Goal: Task Accomplishment & Management: Complete application form

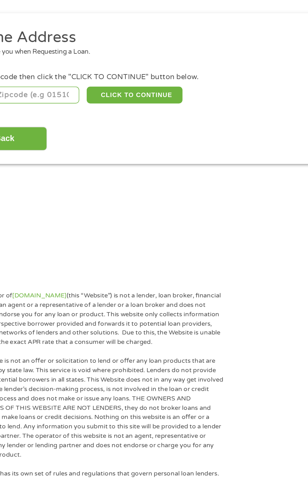
scroll to position [7, 0]
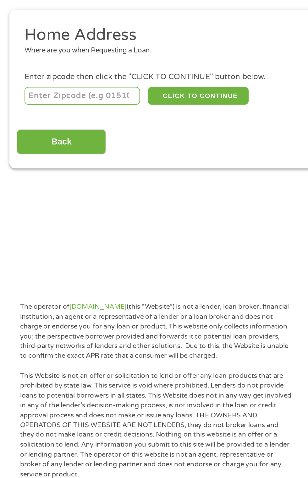
click at [62, 134] on input "number" at bounding box center [50, 132] width 70 height 11
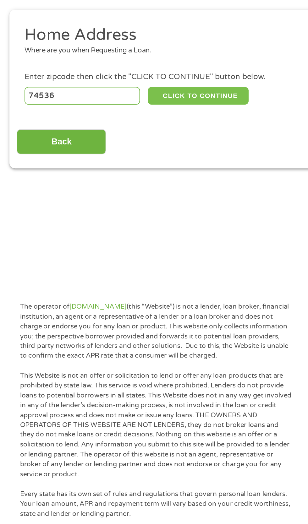
type input "74536"
click at [131, 134] on button "CLICK TO CONTINUE" at bounding box center [119, 132] width 61 height 11
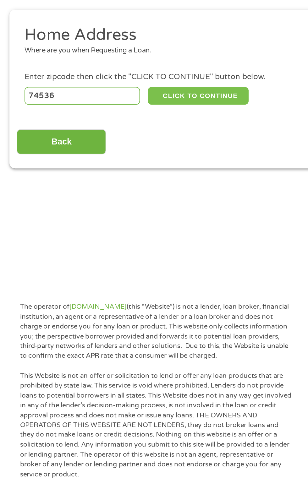
type input "74536"
type input "Clayton"
select select "[US_STATE]"
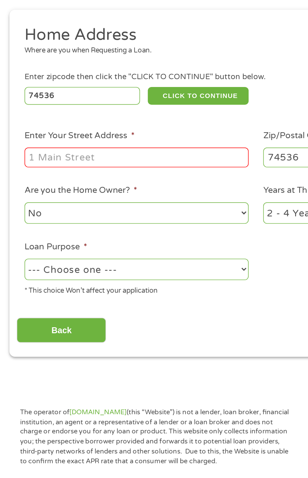
click at [93, 170] on input "Enter Your Street Address *" at bounding box center [82, 170] width 135 height 12
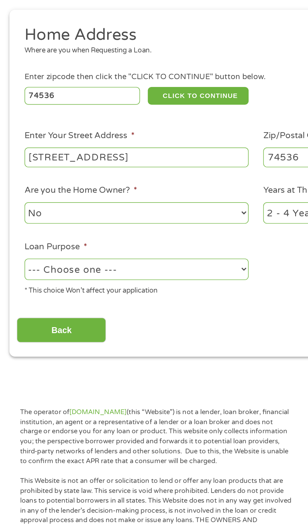
type input "223 n 10th street"
click at [89, 209] on select "No Yes" at bounding box center [82, 203] width 135 height 13
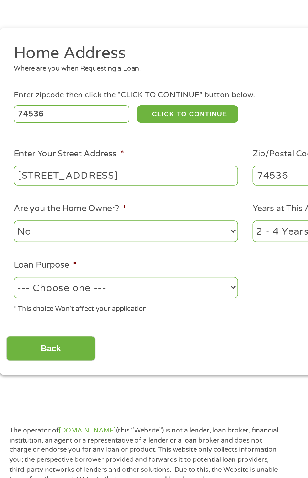
click at [96, 239] on select "--- Choose one --- Pay Bills Debt Consolidation Home Improvement Major Purchase…" at bounding box center [82, 236] width 135 height 13
select select "paybills"
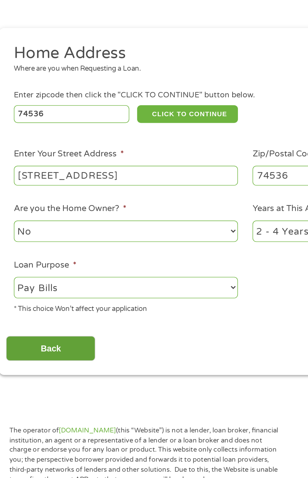
click at [54, 281] on input "Back" at bounding box center [37, 273] width 54 height 15
click at [90, 239] on select "--- Choose one --- Pay Bills Debt Consolidation Home Improvement Major Purchase…" at bounding box center [82, 236] width 135 height 13
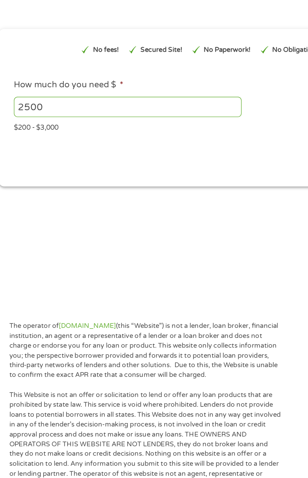
scroll to position [0, 0]
click at [105, 133] on input "2500" at bounding box center [83, 128] width 137 height 12
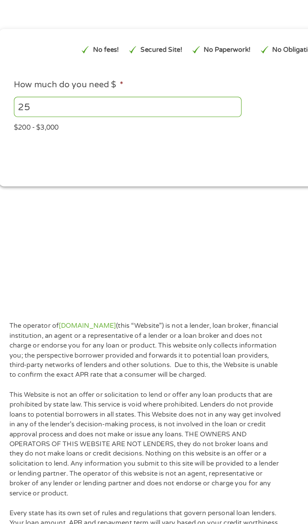
type input "2"
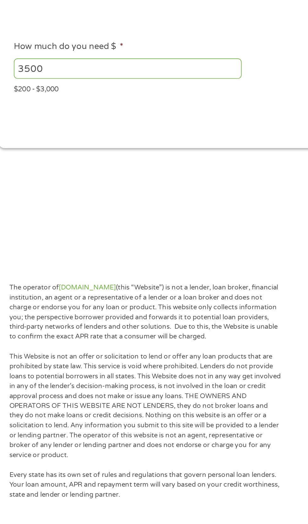
scroll to position [6, 0]
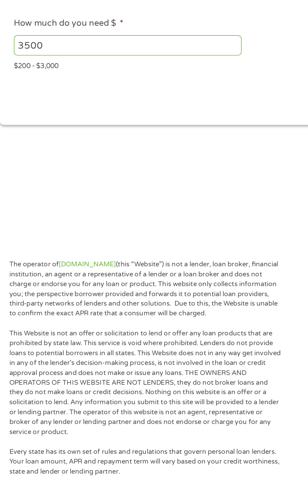
click at [109, 127] on input "3500" at bounding box center [83, 128] width 137 height 12
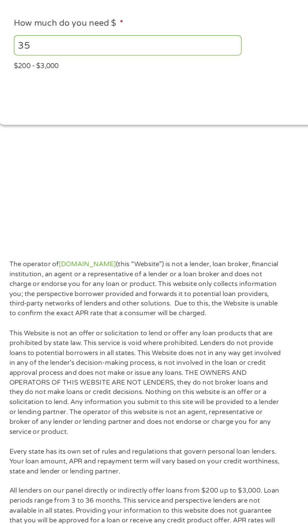
type input "3"
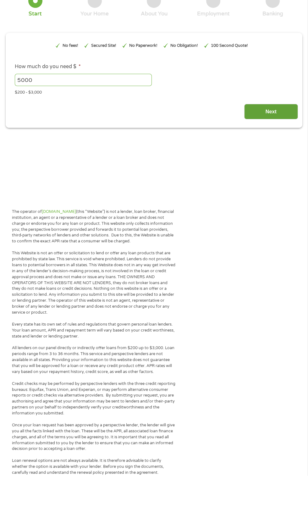
type input "5000"
click at [272, 162] on input "Next" at bounding box center [271, 159] width 54 height 15
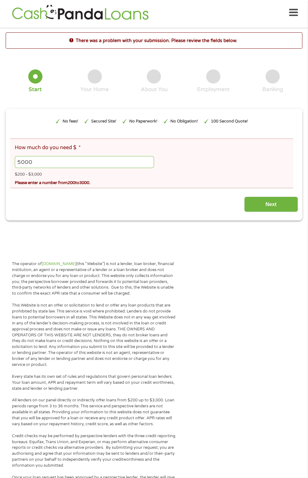
scroll to position [0, 0]
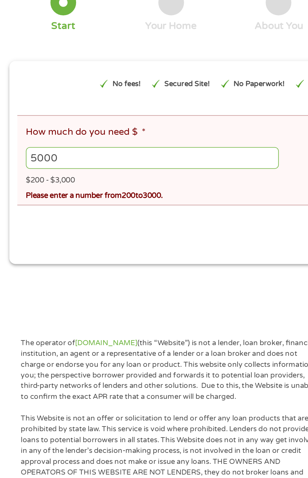
click at [88, 170] on input "5000" at bounding box center [84, 164] width 139 height 12
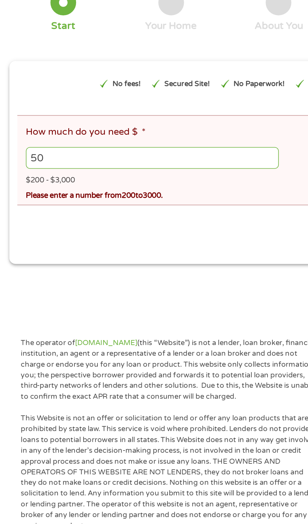
type input "5"
type input "1"
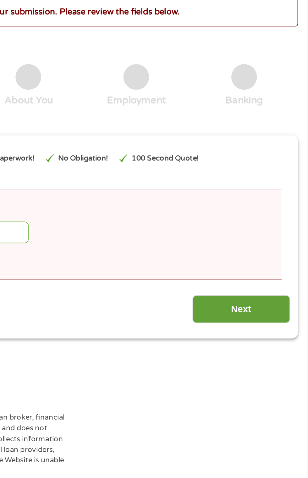
type input "3000"
click at [283, 212] on input "Next" at bounding box center [271, 206] width 54 height 15
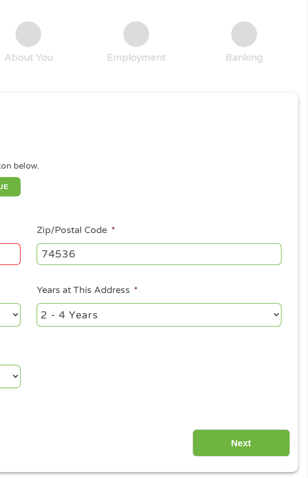
scroll to position [7, 0]
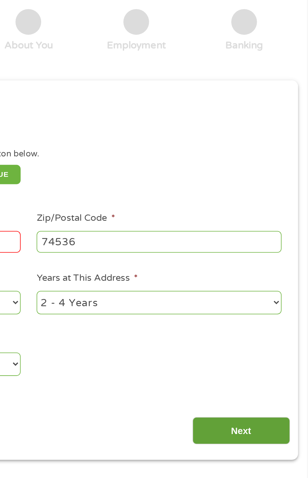
click at [286, 277] on input "Next" at bounding box center [271, 273] width 54 height 15
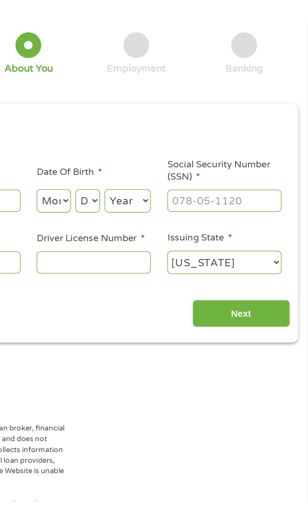
scroll to position [6, 0]
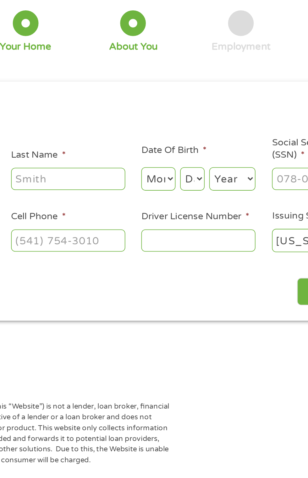
click at [206, 167] on input "Driver License Number *" at bounding box center [189, 169] width 63 height 12
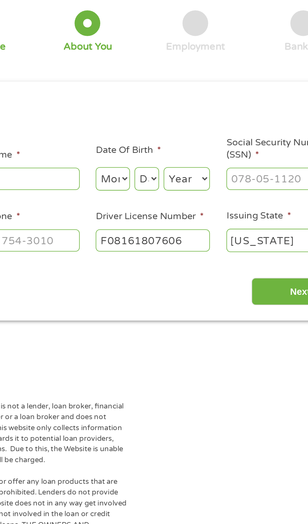
click at [216, 170] on input "F08161807606" at bounding box center [189, 169] width 63 height 12
type input "F08161807606"
click at [131, 132] on input "Last Name *" at bounding box center [118, 135] width 63 height 12
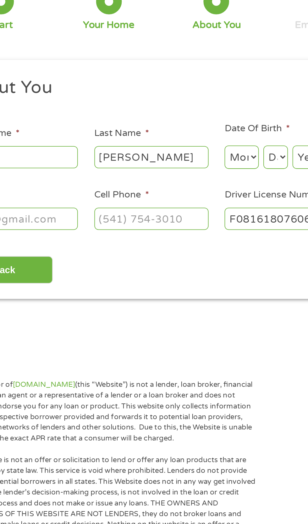
type input "[PERSON_NAME]"
click at [64, 134] on input "First Name *" at bounding box center [46, 135] width 63 height 12
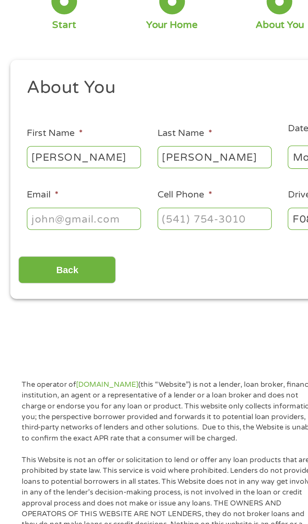
type input "[PERSON_NAME]"
click at [65, 170] on input "Email *" at bounding box center [46, 169] width 63 height 12
type input "[EMAIL_ADDRESS][DOMAIN_NAME]"
click at [132, 169] on input "Cell Phone *" at bounding box center [118, 169] width 63 height 12
type input "[PHONE_NUMBER]"
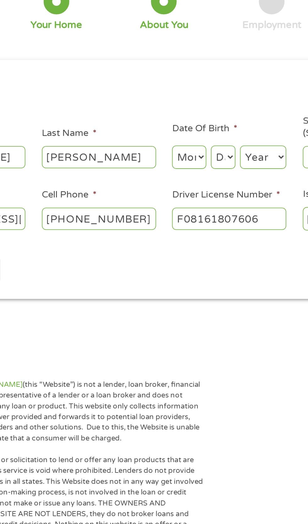
click at [175, 136] on select "Month 1 2 3 4 5 6 7 8 9 10 11 12" at bounding box center [167, 134] width 19 height 13
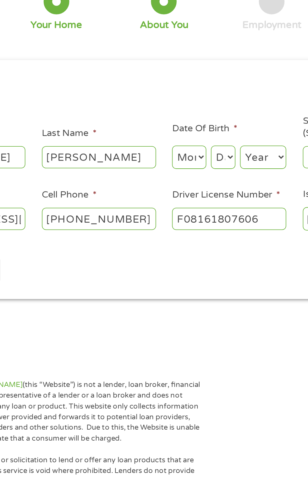
select select "6"
click at [192, 138] on select "Day 1 2 3 4 5 6 7 8 9 10 11 12 13 14 15 16 17 18 19 20 21 22 23 24 25 26 27 28 …" at bounding box center [186, 134] width 13 height 13
select select "10"
click at [218, 135] on select "Year [DATE] 2006 2005 2004 2003 2002 2001 2000 1999 1998 1997 1996 1995 1994 19…" at bounding box center [208, 134] width 25 height 13
select select "1968"
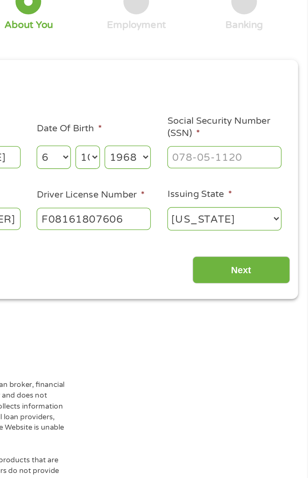
click at [280, 137] on input "Social Security Number (SSN) *" at bounding box center [261, 135] width 63 height 12
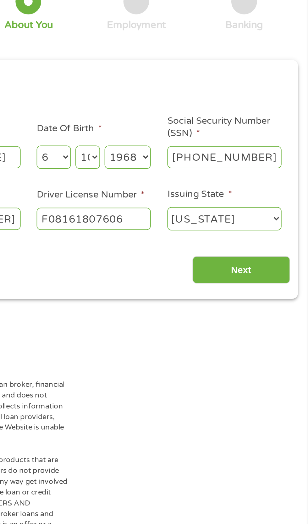
type input "443-76-2710"
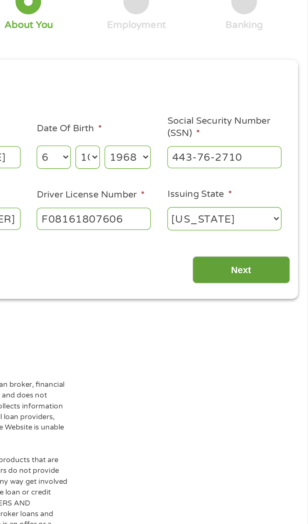
click at [289, 201] on input "Next" at bounding box center [271, 196] width 54 height 15
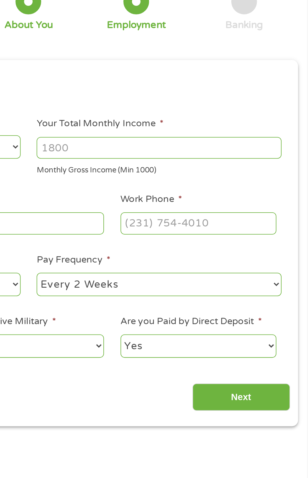
scroll to position [0, 0]
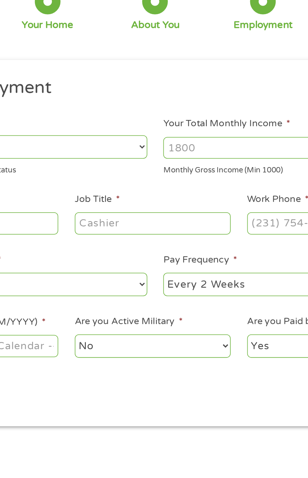
click at [203, 200] on select "--- Choose one --- Every 2 Weeks Every Week Monthly Semi-Monthly" at bounding box center [225, 204] width 135 height 13
select select "monthly"
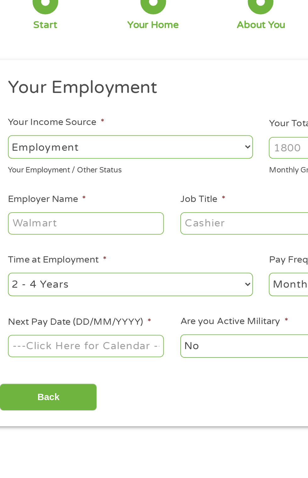
click at [107, 206] on select "--- Choose one --- 1 Year or less 1 - 2 Years 2 - 4 Years Over 4 Years" at bounding box center [82, 204] width 135 height 13
select select "60months"
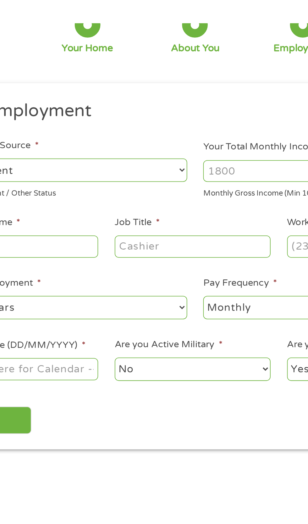
scroll to position [6, 0]
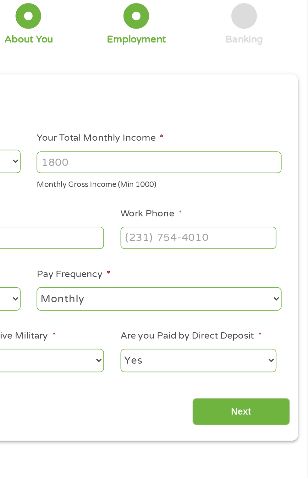
click at [269, 171] on input "Work Phone *" at bounding box center [247, 171] width 86 height 12
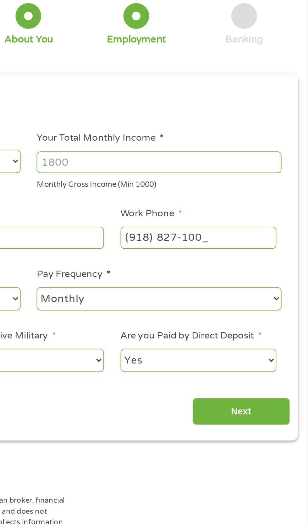
type input "[PHONE_NUMBER]"
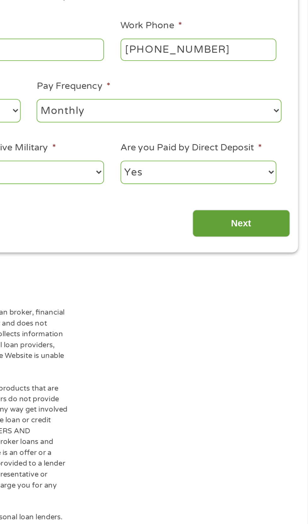
click at [281, 274] on input "Next" at bounding box center [271, 266] width 54 height 15
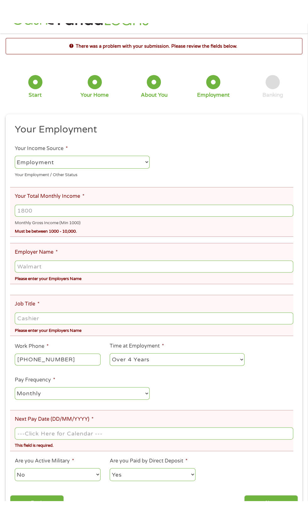
scroll to position [42, 0]
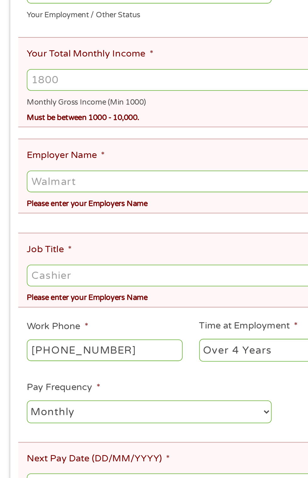
click at [81, 166] on input "Your Total Monthly Income *" at bounding box center [154, 165] width 278 height 12
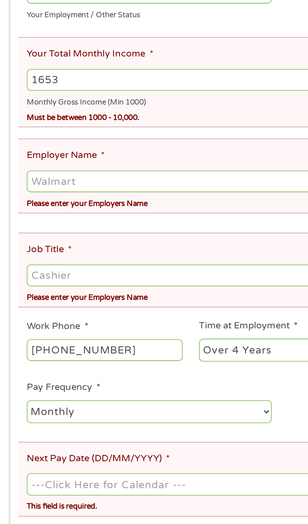
type input "1653"
click at [97, 222] on input "Employer Name *" at bounding box center [154, 221] width 278 height 12
type input "VA Benefits"
click at [96, 257] on li "Job Title * Please enter your Employers Name" at bounding box center [151, 269] width 283 height 41
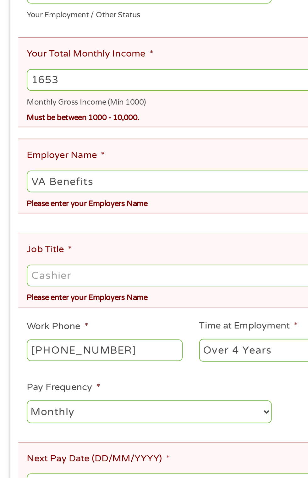
click at [86, 272] on input "Job Title *" at bounding box center [154, 273] width 278 height 12
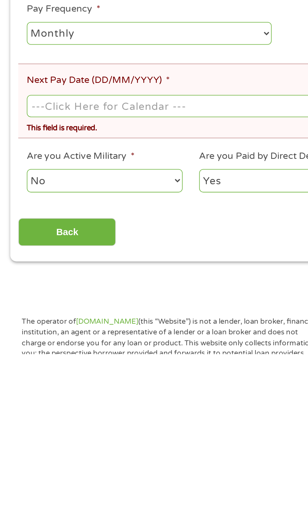
type input "Housekeeper"
click at [101, 381] on input "Next Pay Date (DD/MM/YYYY) *" at bounding box center [154, 387] width 278 height 12
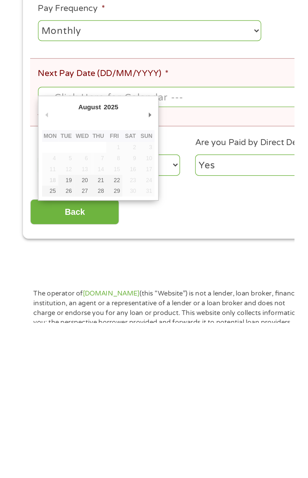
scroll to position [43, 0]
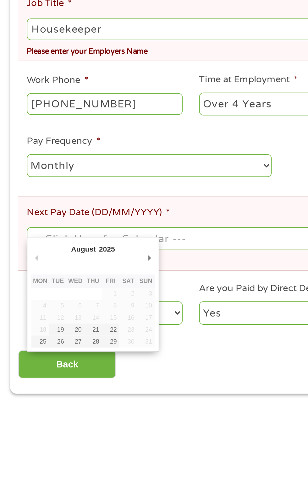
click at [89, 397] on div "This field is required." at bounding box center [154, 398] width 278 height 8
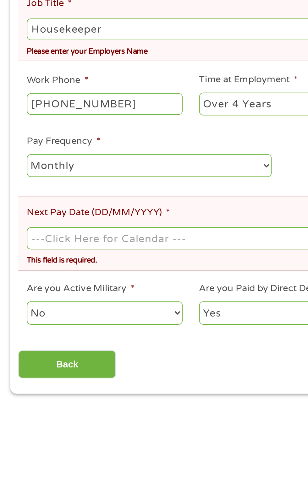
click at [84, 383] on input "Next Pay Date (DD/MM/YYYY) *" at bounding box center [154, 387] width 278 height 12
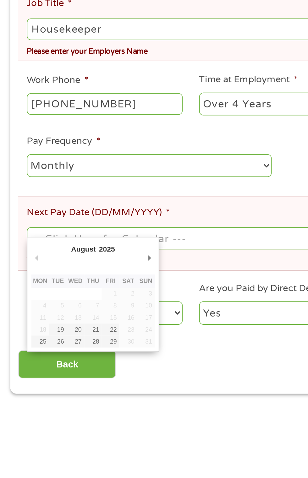
click at [89, 400] on div "This field is required." at bounding box center [154, 398] width 278 height 8
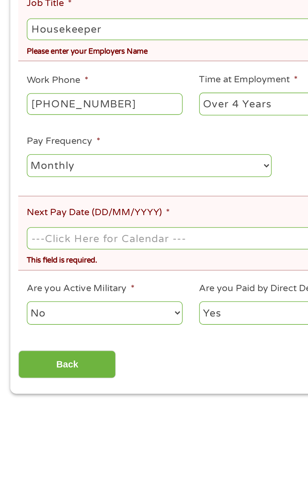
click at [93, 384] on input "Next Pay Date (DD/MM/YYYY) *" at bounding box center [154, 387] width 278 height 12
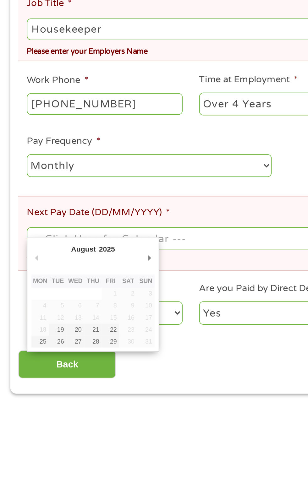
click at [88, 400] on div "This field is required." at bounding box center [154, 398] width 278 height 8
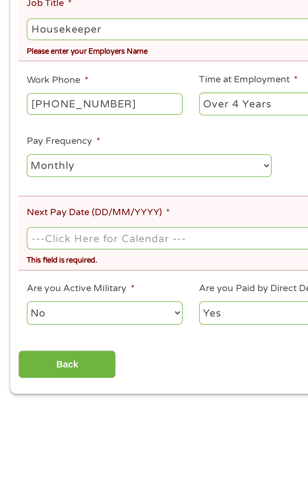
click at [89, 387] on input "Next Pay Date (DD/MM/YYYY) *" at bounding box center [154, 387] width 278 height 12
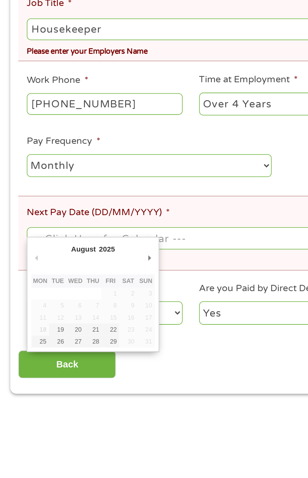
click at [90, 398] on div "This field is required." at bounding box center [154, 398] width 278 height 8
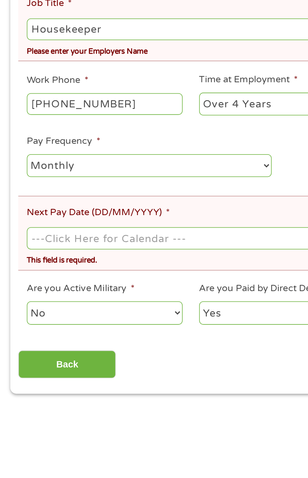
click at [98, 381] on input "Next Pay Date (DD/MM/YYYY) *" at bounding box center [154, 387] width 278 height 12
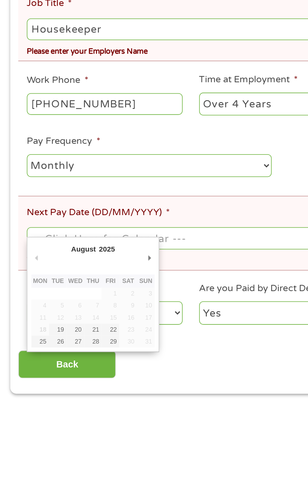
click at [55, 396] on select "2025" at bounding box center [74, 393] width 41 height 7
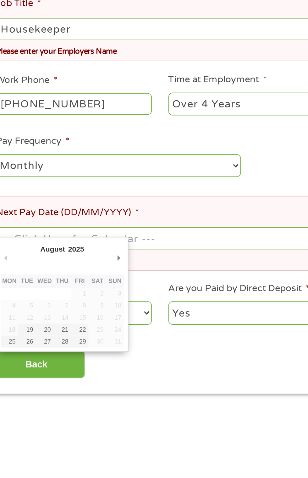
click at [89, 400] on li "Next Pay Date (DD/MM/YYYY) * This field is required." at bounding box center [151, 384] width 283 height 41
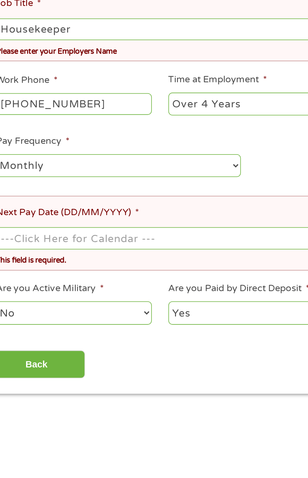
click at [86, 381] on input "Next Pay Date (DD/MM/YYYY) *" at bounding box center [154, 387] width 278 height 12
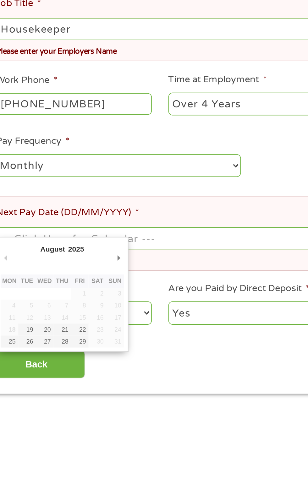
click at [88, 399] on div "This field is required." at bounding box center [154, 398] width 278 height 8
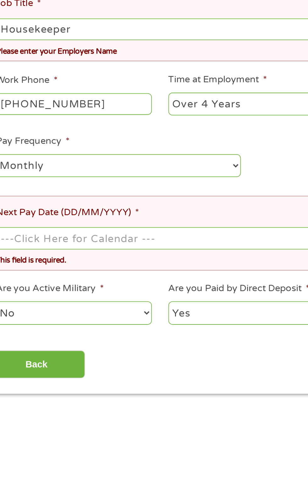
click at [94, 383] on input "Next Pay Date (DD/MM/YYYY) *" at bounding box center [154, 387] width 278 height 12
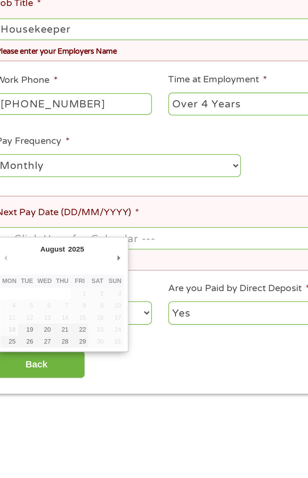
click at [89, 400] on div "This field is required." at bounding box center [154, 398] width 278 height 8
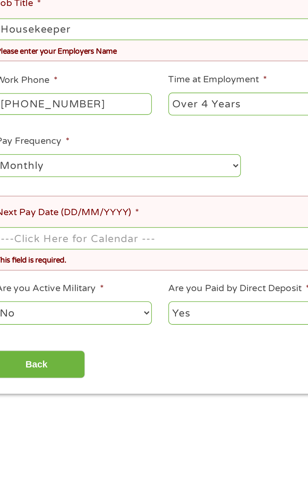
click at [93, 384] on input "Next Pay Date (DD/MM/YYYY) *" at bounding box center [154, 387] width 278 height 12
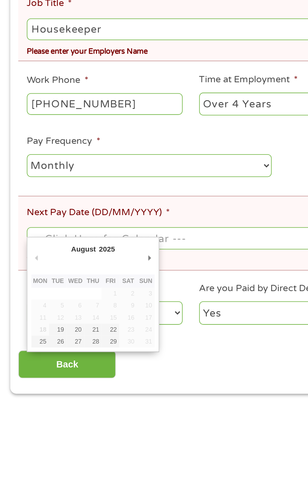
type input "29/08/2025"
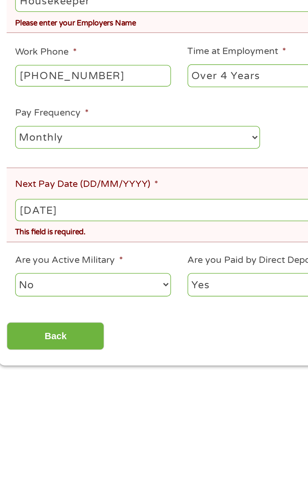
scroll to position [60, 0]
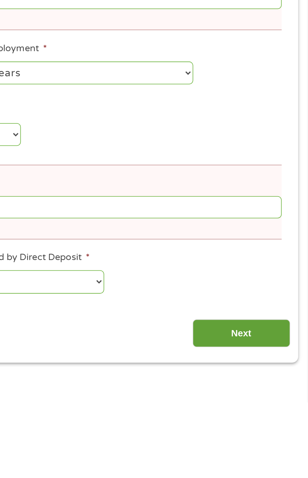
click at [281, 436] on input "Next" at bounding box center [271, 439] width 54 height 15
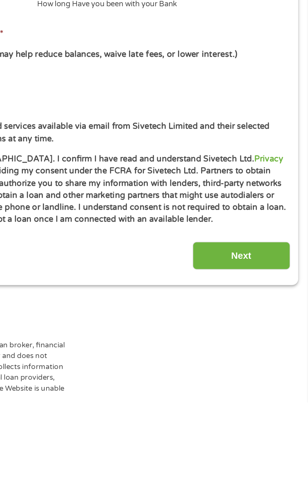
scroll to position [0, 0]
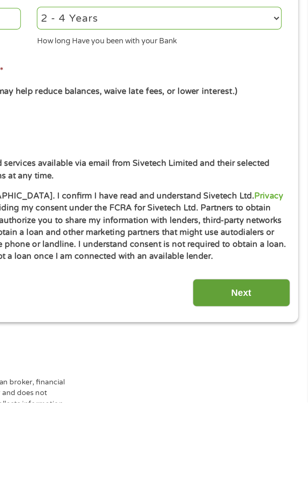
click at [282, 417] on input "Next" at bounding box center [271, 417] width 54 height 15
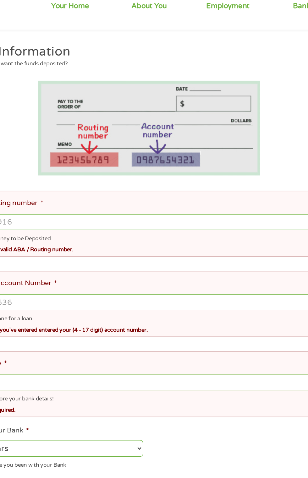
scroll to position [10, 0]
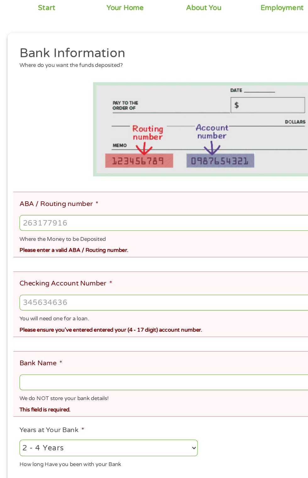
click at [123, 244] on input "ABA / Routing number *" at bounding box center [154, 244] width 278 height 12
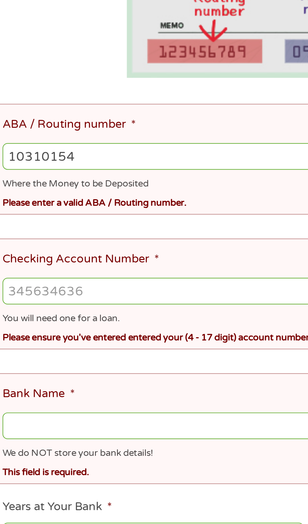
type input "103101547"
type input "SHAMROCK BANK NA"
type input "103101547"
click at [110, 269] on li "ABA / Routing number * 103101547 Where the Money to be Deposited Please enter a…" at bounding box center [151, 246] width 283 height 50
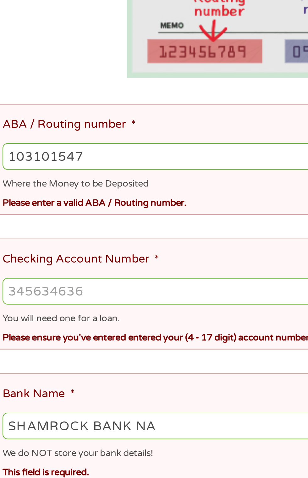
click at [75, 302] on input "Checking Account Number *" at bounding box center [154, 305] width 278 height 12
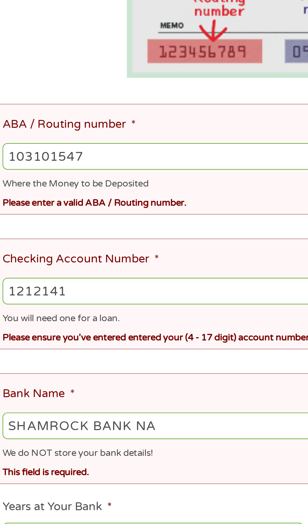
type input "1212141"
click at [101, 264] on div "Please enter a valid ABA / Routing number." at bounding box center [154, 264] width 278 height 8
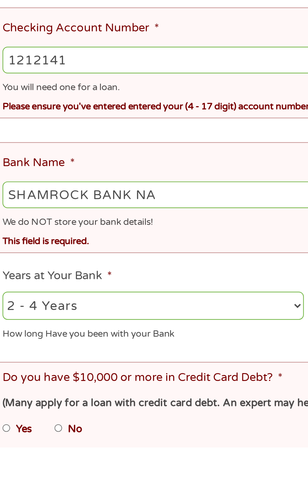
click at [87, 411] on select "2 - 4 Years 6 - 12 Months 1 - 2 Years Over 4 Years" at bounding box center [82, 414] width 135 height 13
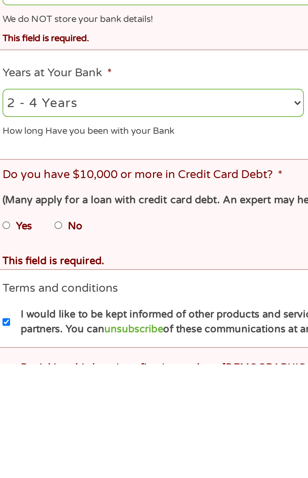
scroll to position [65, 0]
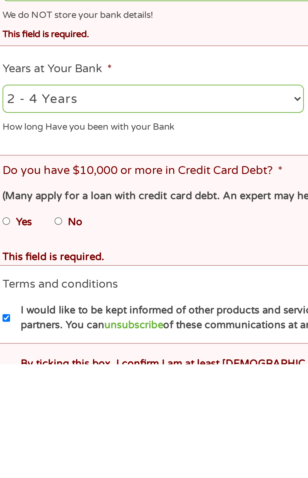
click at [48, 411] on label "No" at bounding box center [47, 414] width 7 height 7
click at [42, 409] on input "No" at bounding box center [40, 414] width 4 height 10
radio input "true"
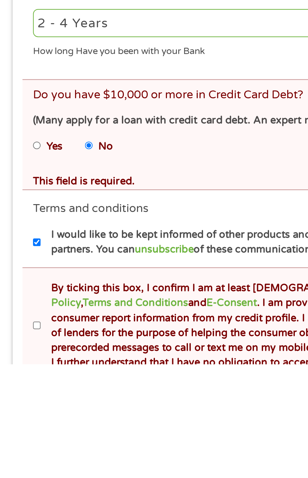
scroll to position [99, 0]
click at [21, 460] on label "By ticking this box, I confirm I am at least [DEMOGRAPHIC_DATA]. I confirm I ha…" at bounding box center [156, 460] width 277 height 40
click at [19, 460] on input "By ticking this box, I confirm I am at least [DEMOGRAPHIC_DATA]. I confirm I ha…" at bounding box center [17, 460] width 4 height 10
checkbox input "true"
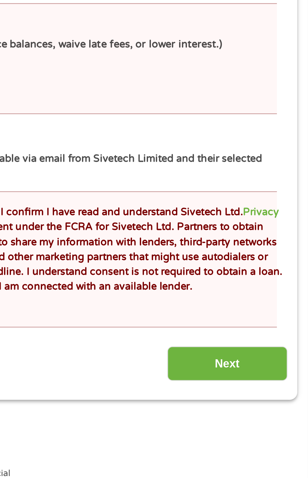
scroll to position [200, 0]
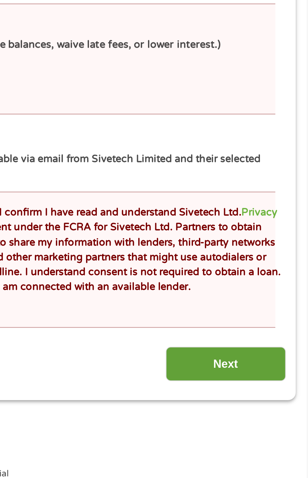
click at [284, 405] on input "Next" at bounding box center [271, 410] width 54 height 15
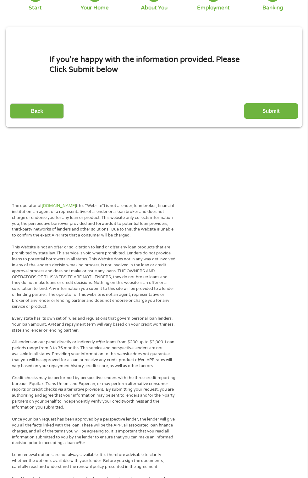
scroll to position [0, 0]
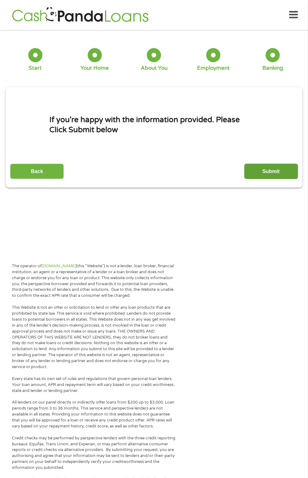
click at [272, 171] on input "Submit" at bounding box center [271, 171] width 54 height 15
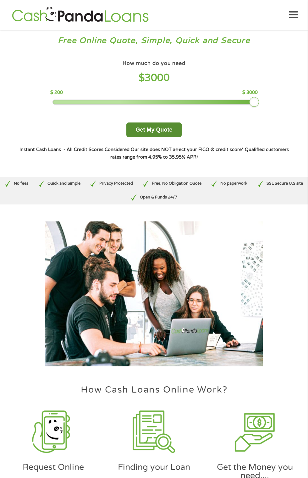
click at [168, 130] on button "Get My Quote" at bounding box center [153, 129] width 55 height 15
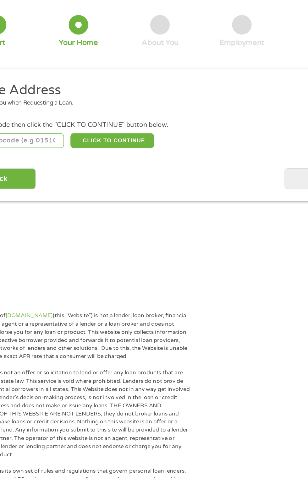
scroll to position [5, 0]
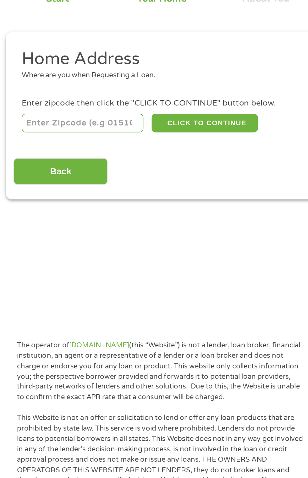
click at [69, 135] on input "number" at bounding box center [50, 134] width 70 height 11
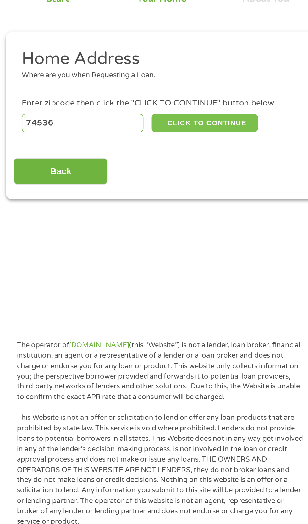
type input "74536"
click at [138, 134] on button "CLICK TO CONTINUE" at bounding box center [119, 134] width 61 height 11
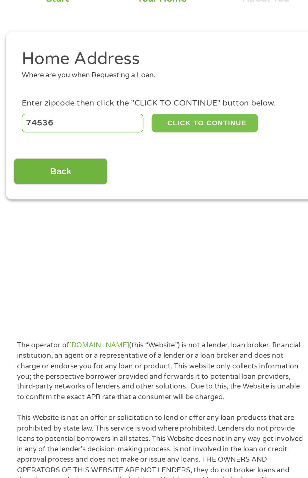
type input "74536"
type input "Clayton"
select select "[US_STATE]"
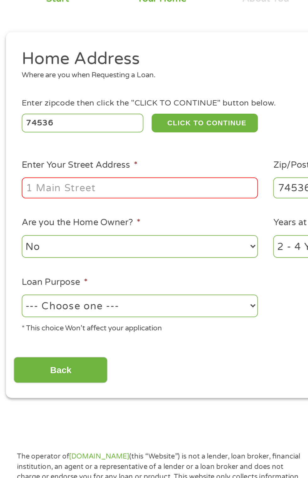
click at [110, 175] on input "Enter Your Street Address *" at bounding box center [82, 171] width 135 height 12
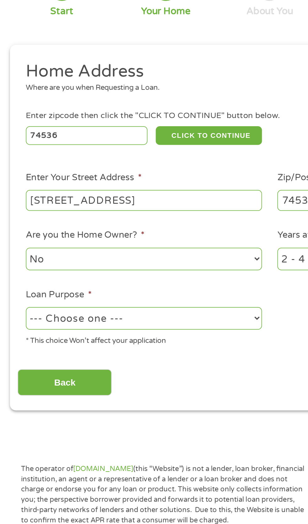
type input "223 n 10th street"
click at [110, 207] on select "No Yes" at bounding box center [82, 204] width 135 height 13
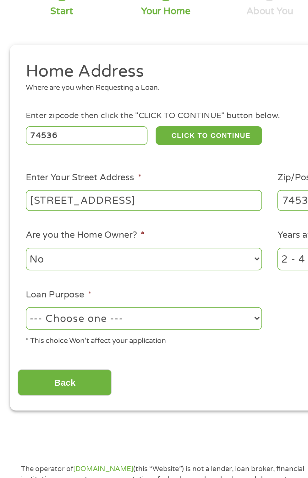
click at [120, 242] on select "--- Choose one --- Pay Bills Debt Consolidation Home Improvement Major Purchase…" at bounding box center [82, 238] width 135 height 13
select select "paybills"
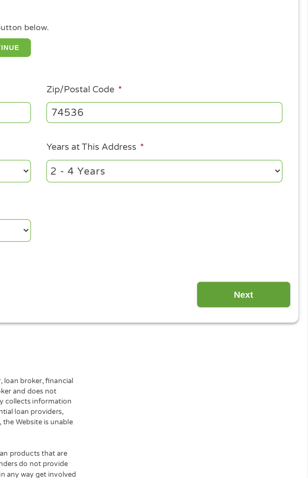
click at [284, 278] on input "Next" at bounding box center [271, 275] width 54 height 15
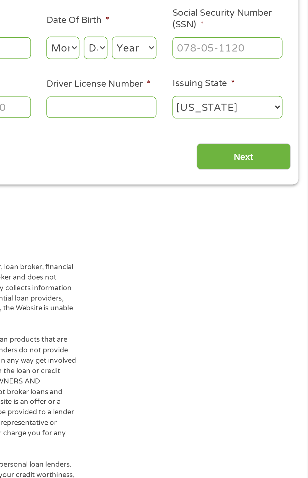
scroll to position [0, 0]
click at [263, 131] on input "Social Security Number (SSN) *" at bounding box center [261, 134] width 63 height 12
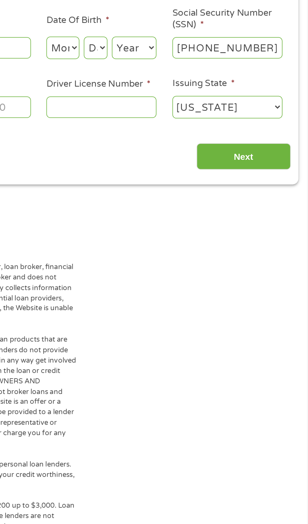
type input "443-76-2720"
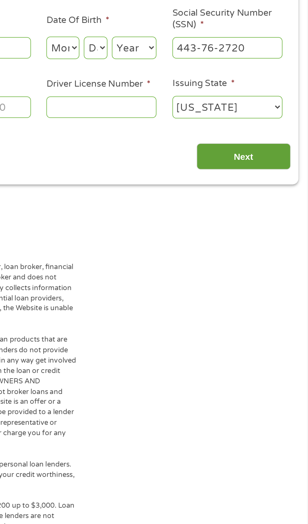
click at [289, 196] on input "Next" at bounding box center [271, 196] width 54 height 15
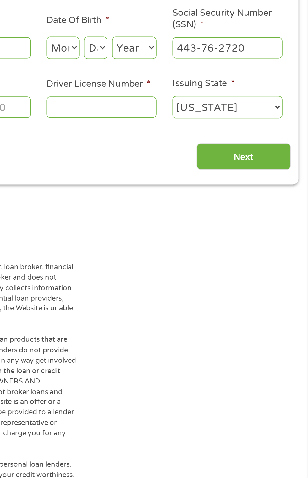
click at [203, 171] on input "Driver License Number *" at bounding box center [189, 168] width 63 height 12
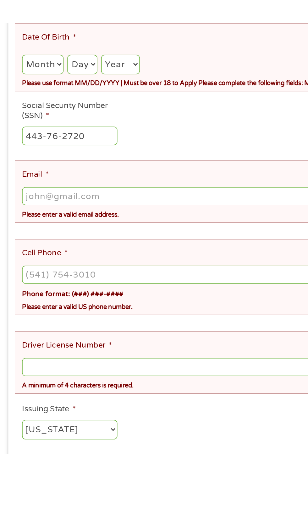
scroll to position [52, 0]
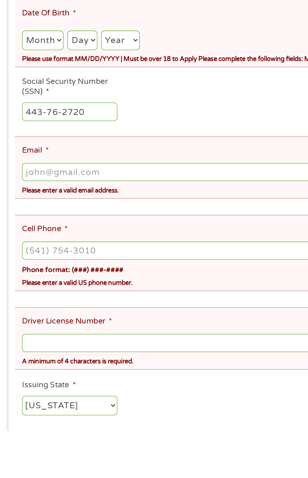
click at [115, 353] on input "Cell Phone *" at bounding box center [154, 359] width 278 height 12
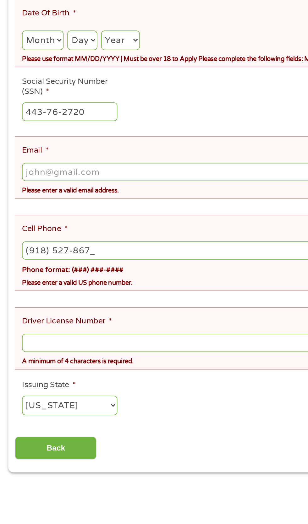
type input "[PHONE_NUMBER]"
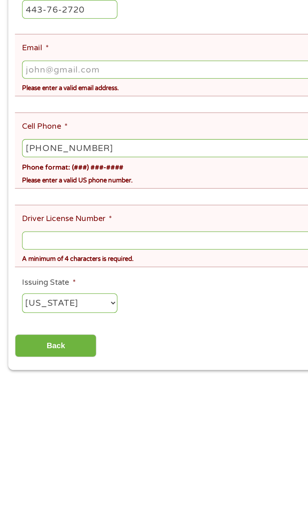
click at [124, 414] on input "Driver License Number *" at bounding box center [154, 420] width 278 height 12
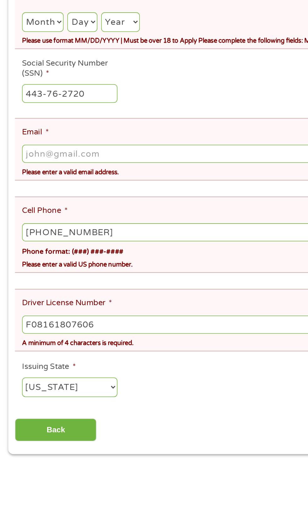
type input "F08161807606"
click at [134, 302] on input "Email *" at bounding box center [154, 307] width 278 height 12
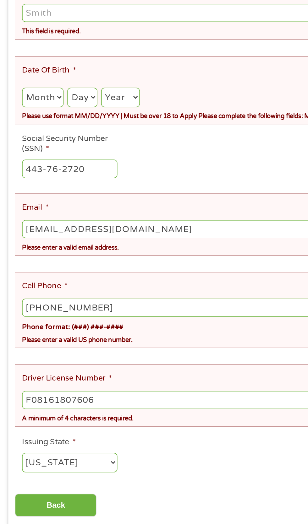
type input "[EMAIL_ADDRESS][DOMAIN_NAME]"
click at [37, 214] on select "Month 1 2 3 4 5 6 7 8 9 10 11 12" at bounding box center [28, 220] width 27 height 13
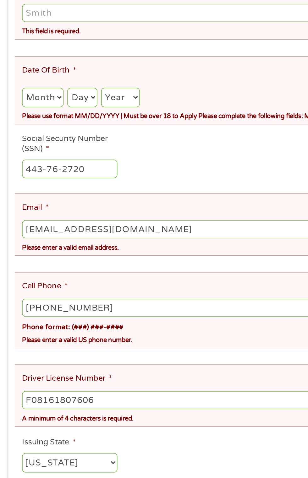
select select "6"
click at [62, 214] on select "Day 1 2 3 4 5 6 7 8 9 10 11 12 13 14 15 16 17 18 19 20 21 22 23 24 25 26 27 28 …" at bounding box center [54, 220] width 19 height 13
select select "10"
click at [85, 214] on select "Year [DATE] 2006 2005 2004 2003 2002 2001 2000 1999 1998 1997 1996 1995 1994 19…" at bounding box center [79, 220] width 25 height 13
select select "1968"
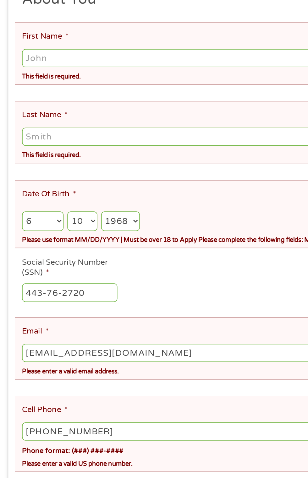
click at [138, 160] on input "Last Name *" at bounding box center [154, 165] width 278 height 12
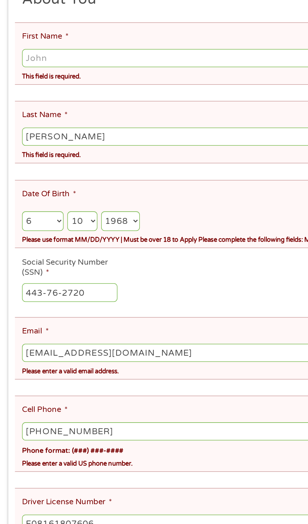
type input "[PERSON_NAME]"
click at [133, 113] on input "First Name *" at bounding box center [154, 113] width 278 height 12
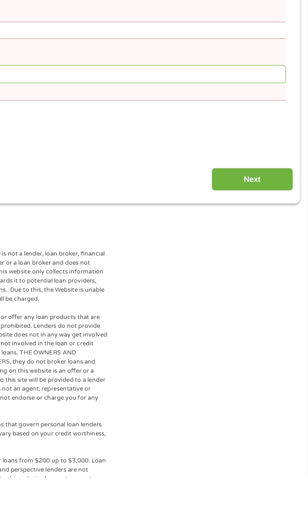
scroll to position [214, 0]
type input "[PERSON_NAME]"
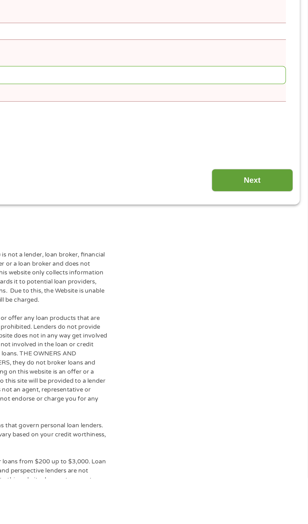
click at [283, 320] on input "Next" at bounding box center [271, 327] width 54 height 15
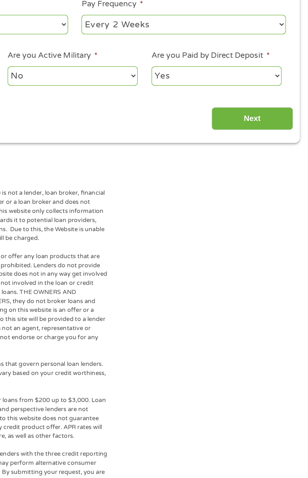
scroll to position [0, 0]
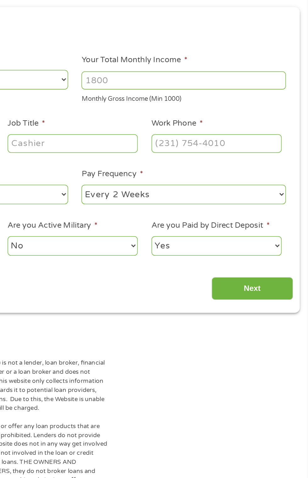
click at [166, 178] on input "Job Title *" at bounding box center [153, 177] width 86 height 12
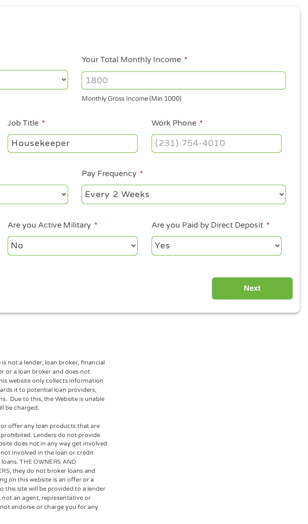
type input "Housekeeper"
click at [262, 178] on input "Work Phone *" at bounding box center [247, 177] width 86 height 12
type input "[PHONE_NUMBER]"
click at [253, 208] on select "--- Choose one --- Every 2 Weeks Every Week Monthly Semi-Monthly" at bounding box center [225, 210] width 135 height 13
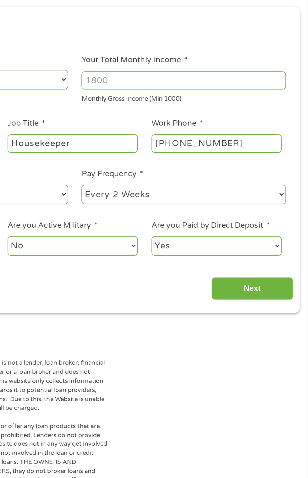
select select "monthly"
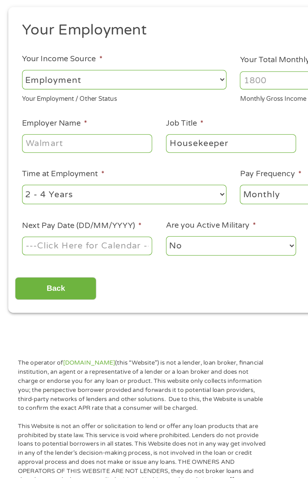
click at [67, 178] on input "Employer Name *" at bounding box center [58, 177] width 86 height 12
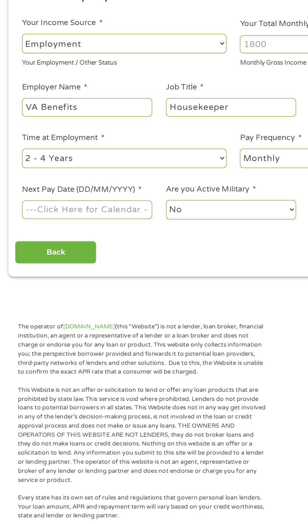
type input "VA Benefits"
click at [75, 245] on input "Next Pay Date (DD/MM/YYYY) *" at bounding box center [58, 245] width 86 height 12
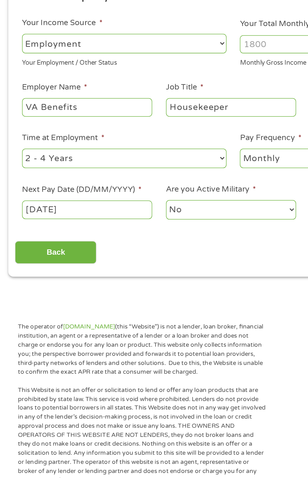
click at [78, 245] on input "[DATE]" at bounding box center [58, 245] width 86 height 12
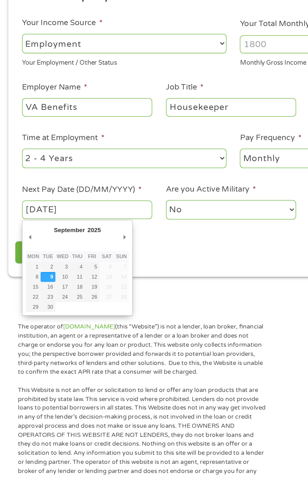
type input "02/09/2025"
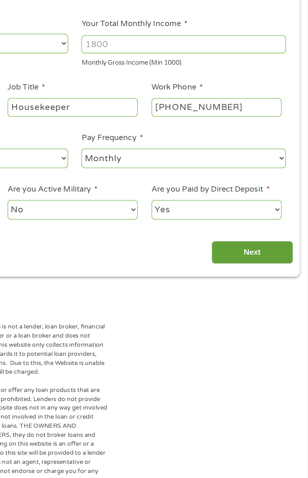
click at [288, 274] on input "Next" at bounding box center [271, 272] width 54 height 15
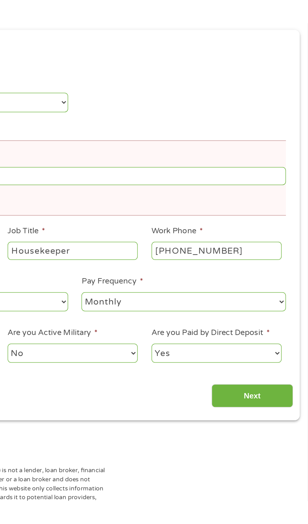
scroll to position [7, 0]
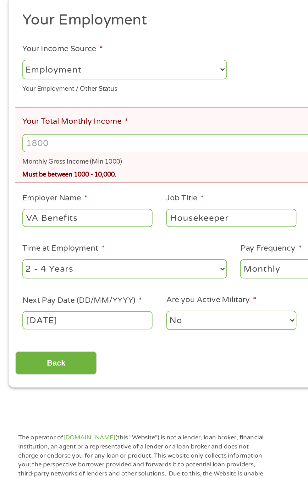
click at [95, 223] on div "Must be between 1000 - 10,000." at bounding box center [154, 220] width 278 height 8
click at [76, 222] on div "Must be between 1000 - 10,000." at bounding box center [154, 220] width 278 height 8
click at [47, 223] on div "Must be between 1000 - 10,000." at bounding box center [154, 220] width 278 height 8
click at [56, 236] on span "*" at bounding box center [57, 237] width 2 height 6
click at [56, 244] on input "VA Benefits" at bounding box center [58, 250] width 86 height 12
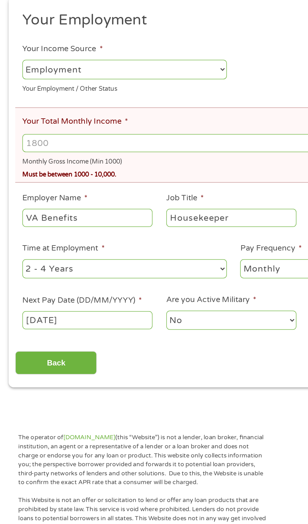
click at [64, 199] on input "Your Total Monthly Income *" at bounding box center [154, 201] width 278 height 12
type input "1653"
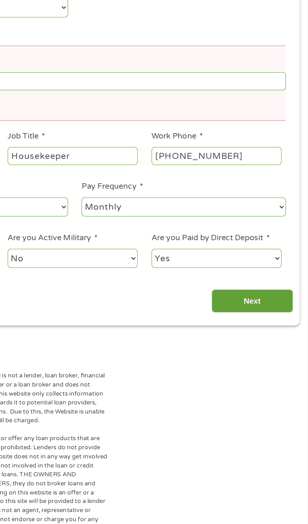
click at [285, 346] on input "Next" at bounding box center [271, 345] width 54 height 15
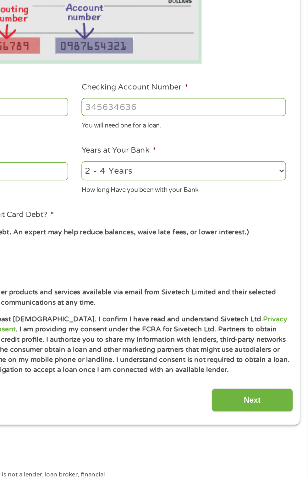
scroll to position [6, 0]
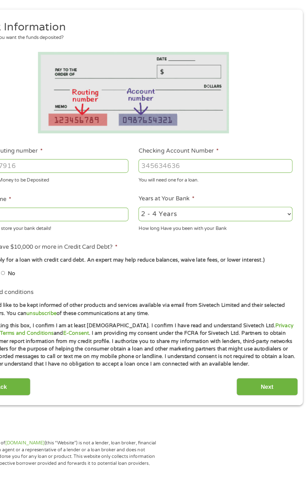
click at [250, 216] on input "Checking Account Number *" at bounding box center [225, 216] width 135 height 12
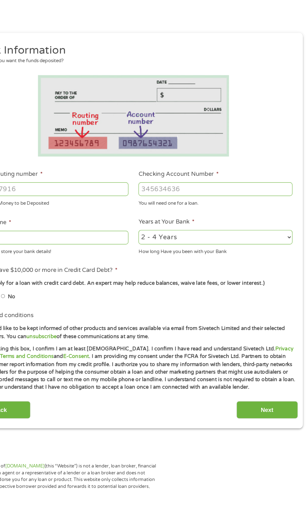
scroll to position [8, 0]
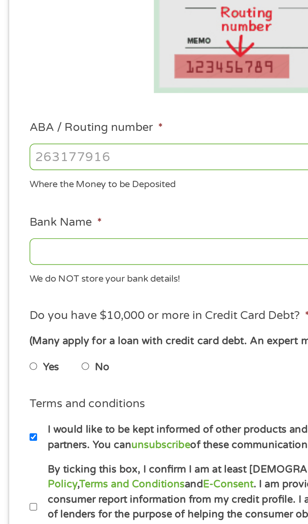
type input "1212141"
click at [91, 219] on input "ABA / Routing number *" at bounding box center [82, 216] width 135 height 12
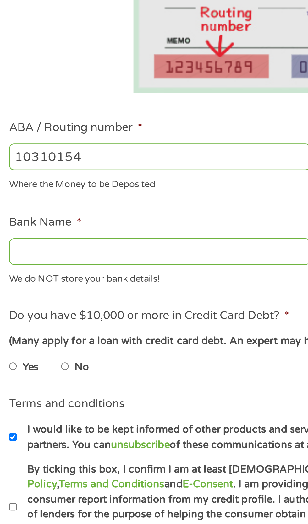
type input "103101547"
type input "SHAMROCK BANK NA"
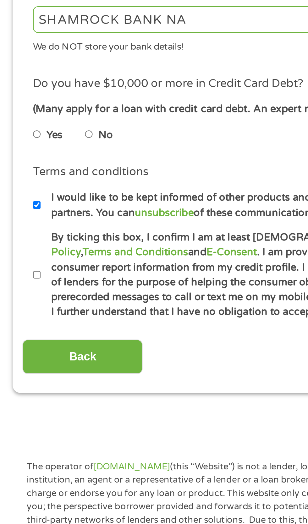
type input "103101547"
click at [48, 312] on label "No" at bounding box center [47, 310] width 7 height 7
click at [42, 312] on input "No" at bounding box center [40, 310] width 4 height 10
radio input "true"
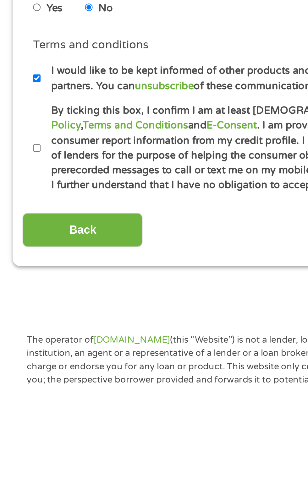
click at [18, 375] on input "By ticking this box, I confirm I am at least [DEMOGRAPHIC_DATA]. I confirm I ha…" at bounding box center [17, 373] width 4 height 10
checkbox input "true"
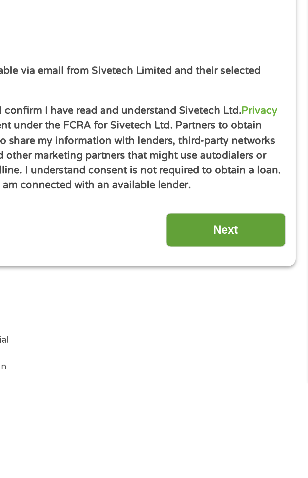
click at [282, 412] on input "Next" at bounding box center [271, 408] width 54 height 15
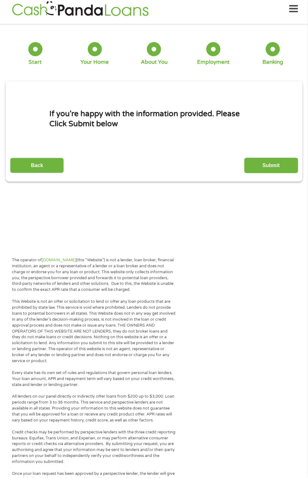
scroll to position [6, 0]
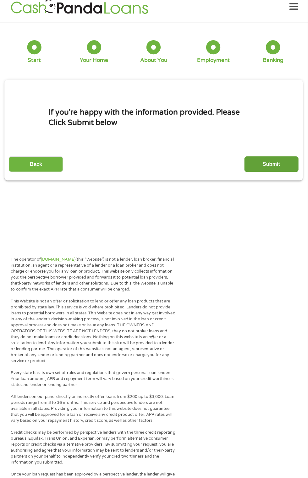
click at [275, 165] on input "Submit" at bounding box center [271, 165] width 54 height 15
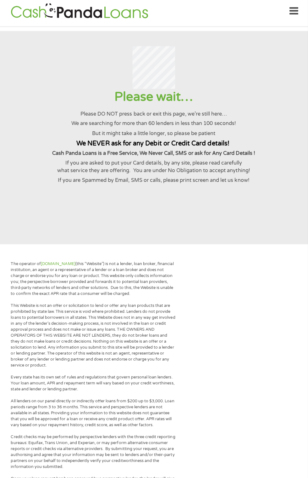
scroll to position [0, 0]
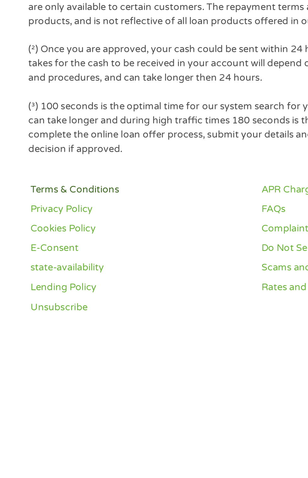
click at [44, 409] on link "Terms & Conditions" at bounding box center [57, 411] width 89 height 6
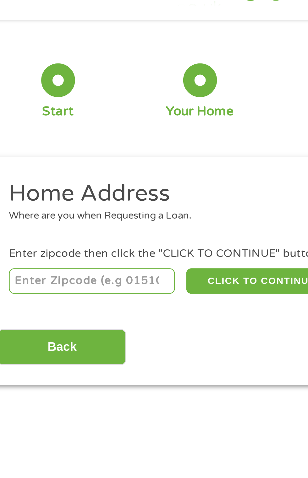
click at [66, 141] on input "number" at bounding box center [50, 139] width 70 height 11
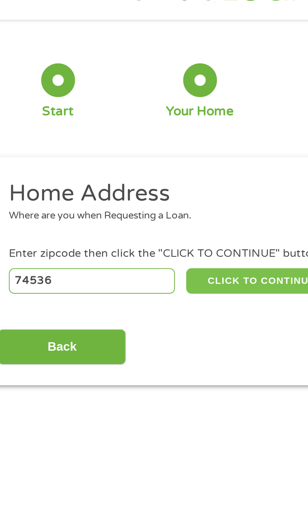
type input "74536"
click at [131, 138] on button "CLICK TO CONTINUE" at bounding box center [119, 139] width 61 height 11
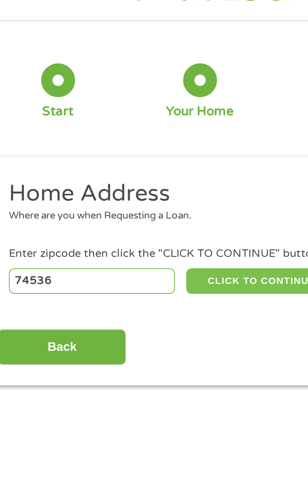
type input "74536"
type input "[PERSON_NAME]"
select select "[US_STATE]"
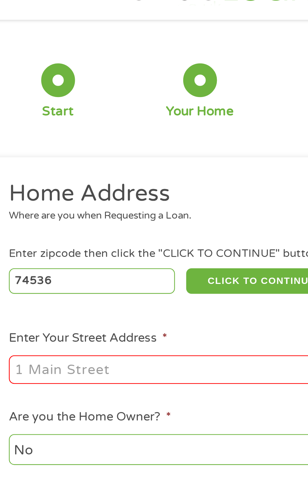
click at [87, 175] on input "Enter Your Street Address *" at bounding box center [82, 176] width 135 height 12
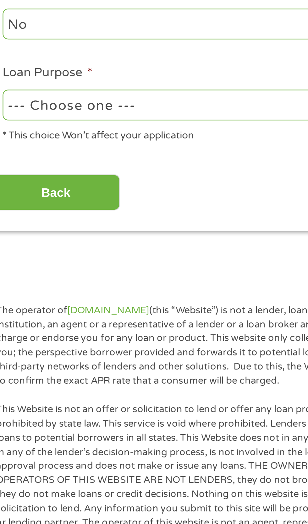
type input "[STREET_ADDRESS]"
click at [94, 246] on select "--- Choose one --- Pay Bills Debt Consolidation Home Improvement Major Purchase…" at bounding box center [82, 243] width 135 height 13
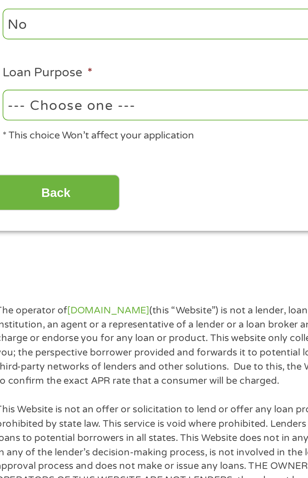
select select "paybills"
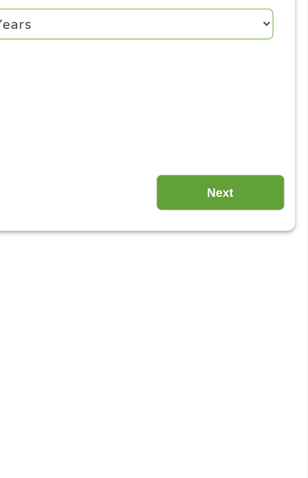
click at [285, 282] on input "Next" at bounding box center [271, 279] width 54 height 15
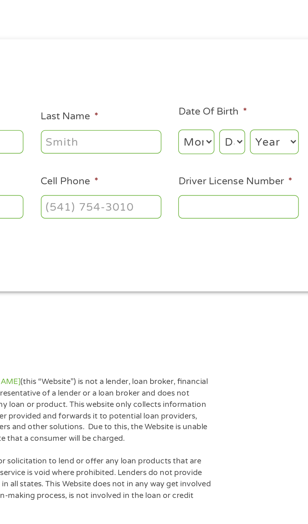
scroll to position [3, 0]
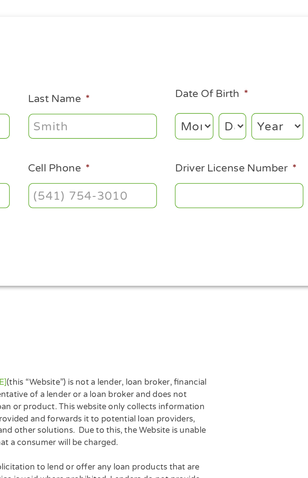
click at [127, 139] on input "Last Name *" at bounding box center [118, 138] width 63 height 12
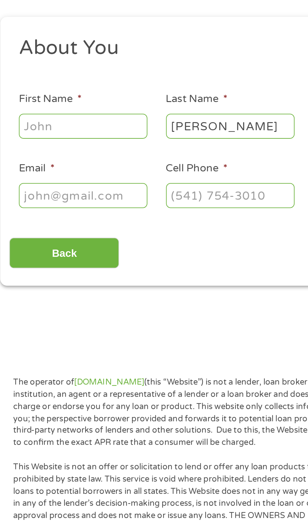
type input "[PERSON_NAME]"
click at [58, 134] on input "First Name *" at bounding box center [46, 138] width 63 height 12
type input "[PERSON_NAME]"
click at [54, 174] on input "Email *" at bounding box center [46, 171] width 63 height 12
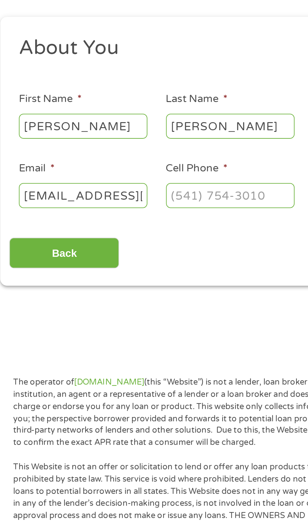
type input "[EMAIL_ADDRESS][DOMAIN_NAME]"
click at [142, 170] on input "Cell Phone *" at bounding box center [118, 171] width 63 height 12
type input "[PHONE_NUMBER]"
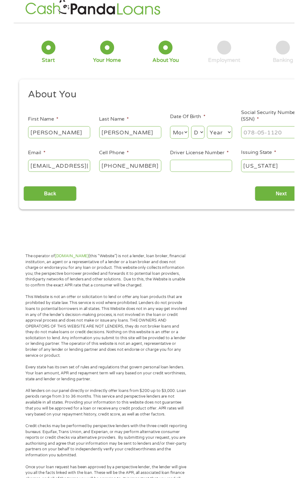
scroll to position [0, 0]
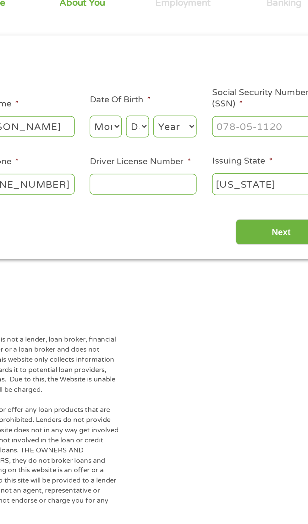
click at [172, 144] on select "Month 1 2 3 4 5 6 7 8 9 10 11 12" at bounding box center [167, 140] width 19 height 13
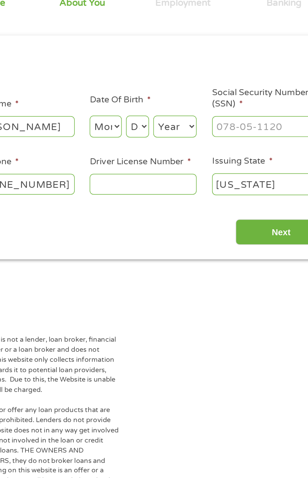
select select "6"
click at [198, 144] on select "Year [DATE] 2006 2005 2004 2003 2002 2001 2000 1999 1998 1997 1996 1995 1994 19…" at bounding box center [208, 140] width 25 height 13
select select "1968"
click at [183, 141] on select "Day 1 2 3 4 5 6 7 8 9 10 11 12 13 14 15 16 17 18 19 20 21 22 23 24 25 26 27 28 …" at bounding box center [186, 140] width 13 height 13
select select "10"
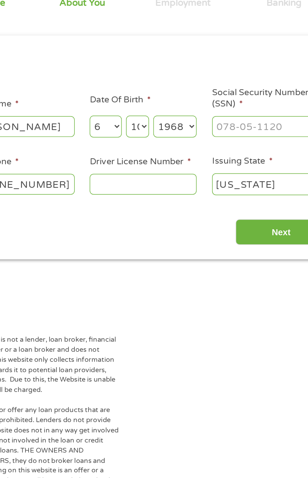
click at [204, 174] on input "Driver License Number *" at bounding box center [189, 175] width 63 height 12
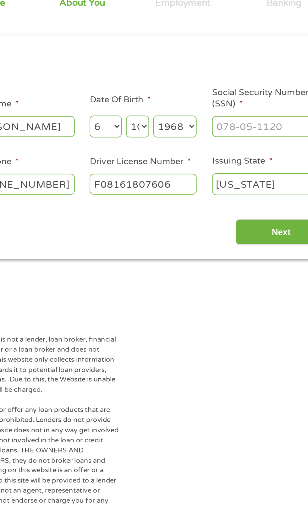
type input "F08161807606"
click at [274, 175] on select "[US_STATE] [US_STATE] [US_STATE] [US_STATE] [US_STATE] [US_STATE] [US_STATE] [U…" at bounding box center [261, 174] width 63 height 13
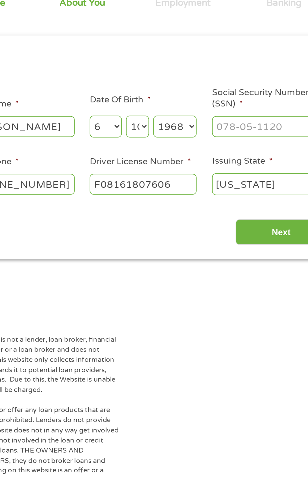
click at [269, 138] on input "Social Security Number (SSN) *" at bounding box center [261, 141] width 63 height 12
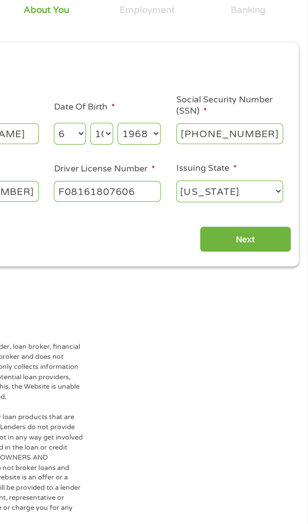
type input "443-76-2710"
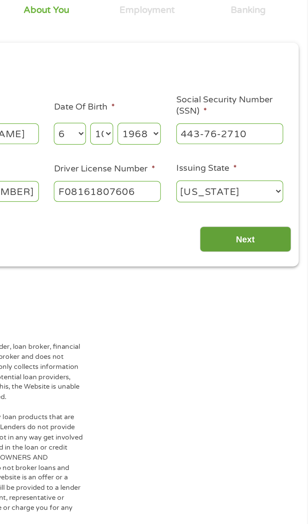
click at [285, 206] on input "Next" at bounding box center [271, 202] width 54 height 15
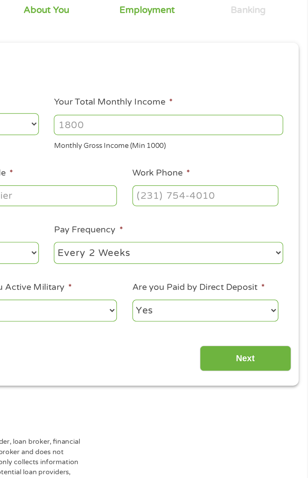
scroll to position [7, 0]
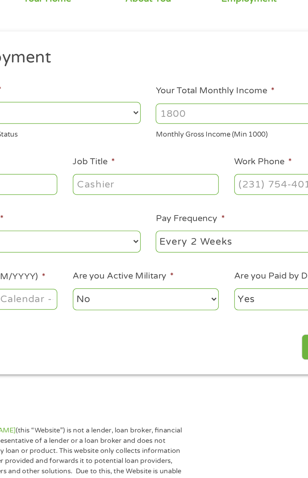
click at [211, 117] on label "Your Total Monthly Income *" at bounding box center [193, 115] width 70 height 7
click at [211, 123] on input "Your Total Monthly Income *" at bounding box center [225, 129] width 135 height 12
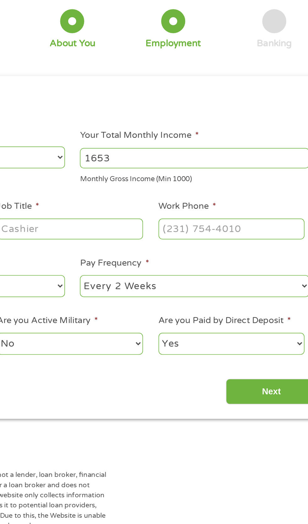
type input "1653"
click at [258, 169] on input "Work Phone *" at bounding box center [247, 170] width 86 height 12
type input "[PHONE_NUMBER]"
click at [277, 171] on input "[PHONE_NUMBER]" at bounding box center [247, 170] width 86 height 12
click at [158, 172] on input "Job Title *" at bounding box center [153, 170] width 86 height 12
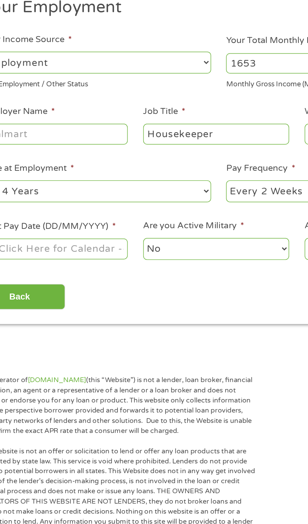
type input "Housekeeper"
click at [75, 169] on input "Employer Name *" at bounding box center [58, 170] width 86 height 12
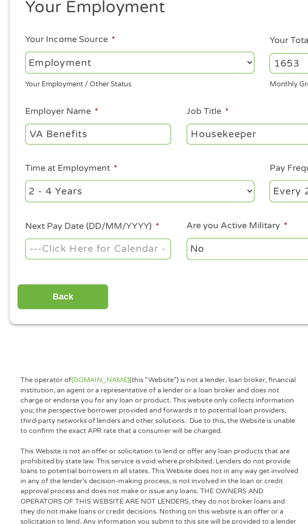
type input "VA Benefits"
click at [104, 127] on select "--- Choose one --- Employment [DEMOGRAPHIC_DATA] Benefits" at bounding box center [82, 128] width 135 height 13
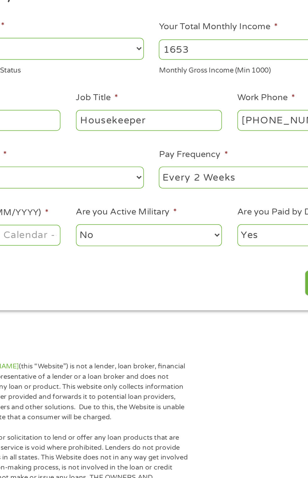
click at [205, 202] on select "--- Choose one --- Every 2 Weeks Every Week Monthly Semi-Monthly" at bounding box center [225, 204] width 135 height 13
select select "monthly"
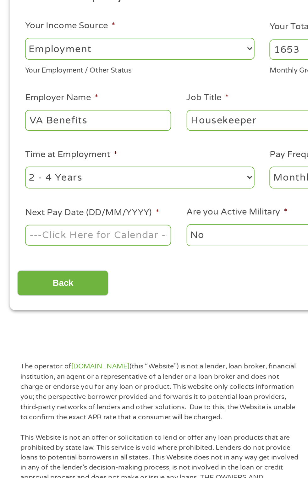
click at [80, 237] on input "Next Pay Date (DD/MM/YYYY) *" at bounding box center [58, 238] width 86 height 12
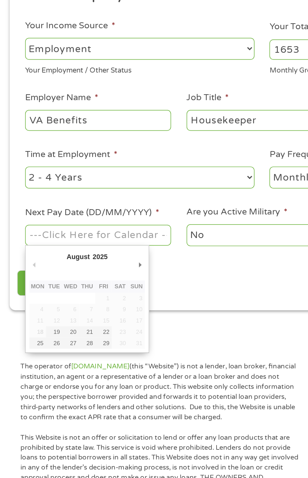
click at [89, 255] on div "Back Next" at bounding box center [153, 264] width 287 height 20
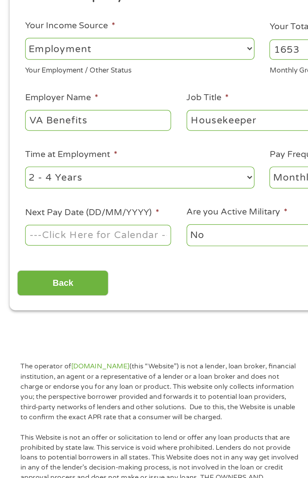
click at [89, 240] on input "Next Pay Date (DD/MM/YYYY) *" at bounding box center [58, 238] width 86 height 12
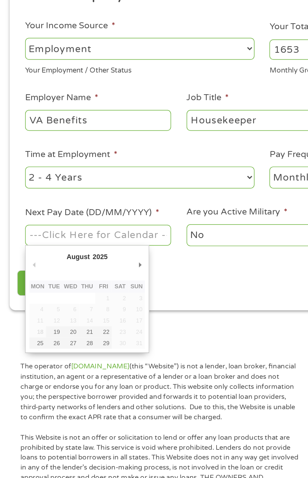
click at [90, 256] on div "Back Next" at bounding box center [153, 264] width 287 height 20
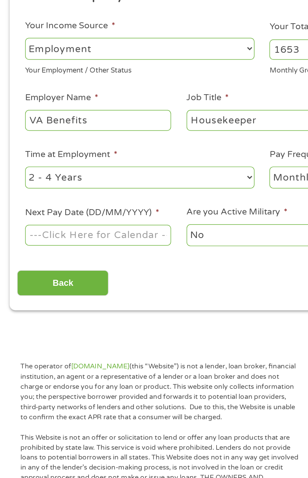
click at [94, 243] on input "Next Pay Date (DD/MM/YYYY) *" at bounding box center [58, 238] width 86 height 12
click at [62, 241] on input "[DATE]" at bounding box center [58, 238] width 86 height 12
click at [36, 233] on input "[DATE]" at bounding box center [58, 238] width 86 height 12
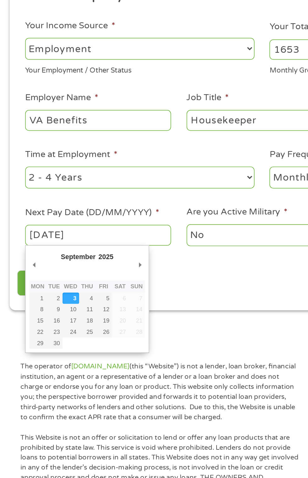
click at [35, 252] on select "January February March April May June July August September October November De…" at bounding box center [55, 251] width 41 height 7
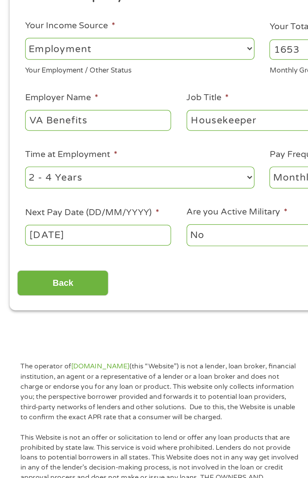
click at [52, 234] on input "[DATE]" at bounding box center [58, 238] width 86 height 12
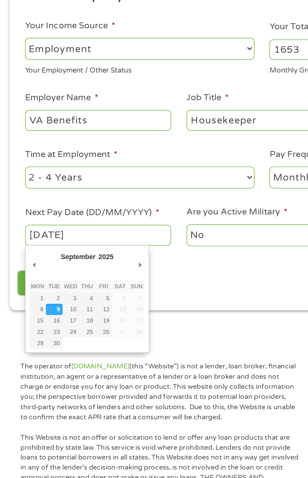
type input "[DATE]"
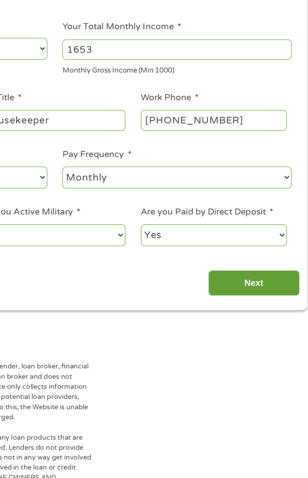
click at [275, 266] on input "Next" at bounding box center [271, 266] width 54 height 15
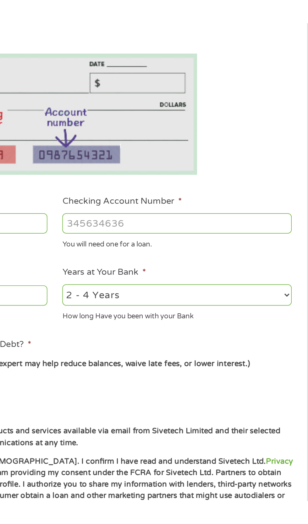
scroll to position [6, 0]
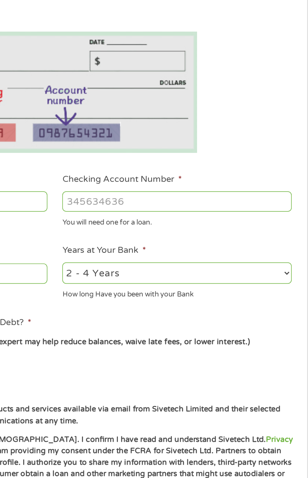
click at [251, 216] on input "Checking Account Number *" at bounding box center [225, 218] width 135 height 12
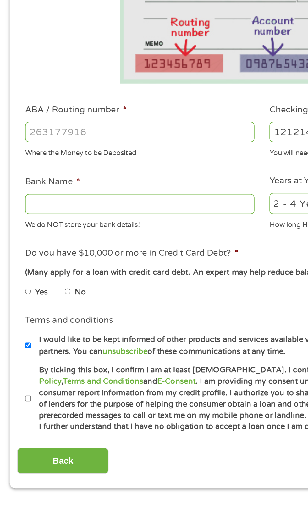
type input "1212141"
click at [99, 263] on input "Bank Name *" at bounding box center [82, 261] width 135 height 12
type input "Shamrock Bank NA"
click at [88, 220] on input "ABA / Routing number *" at bounding box center [82, 218] width 135 height 12
type input "103101547"
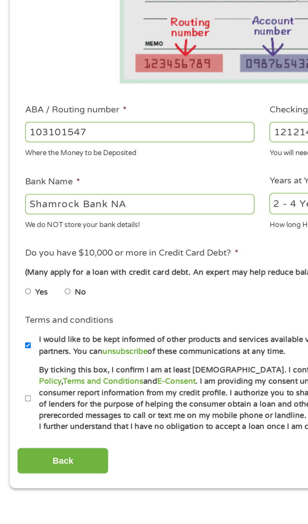
type input "SHAMROCK BANK NA"
type input "103101547"
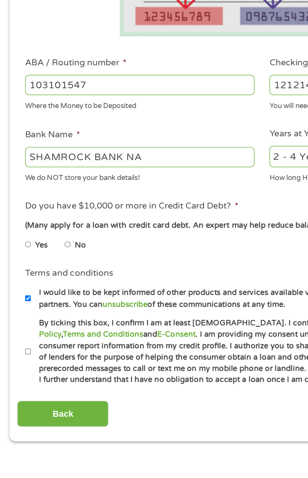
click at [19, 374] on label "By ticking this box, I confirm I am at least [DEMOGRAPHIC_DATA]. I confirm I ha…" at bounding box center [156, 375] width 277 height 40
click at [19, 374] on input "By ticking this box, I confirm I am at least [DEMOGRAPHIC_DATA]. I confirm I ha…" at bounding box center [17, 375] width 4 height 10
checkbox input "true"
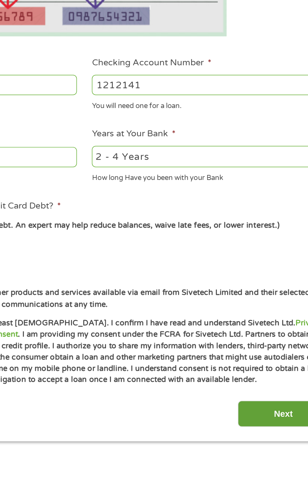
click at [273, 411] on input "Next" at bounding box center [271, 411] width 54 height 15
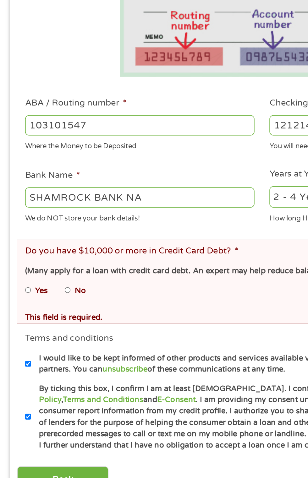
click at [50, 339] on label "No" at bounding box center [47, 339] width 7 height 7
click at [42, 339] on input "No" at bounding box center [40, 339] width 4 height 10
radio input "true"
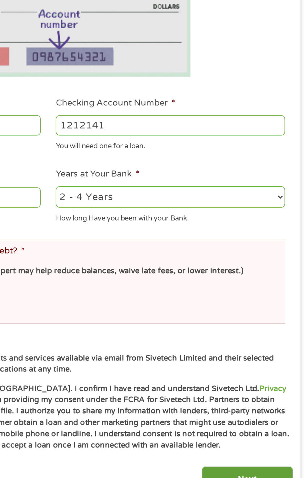
click at [284, 450] on input "Next" at bounding box center [271, 449] width 54 height 15
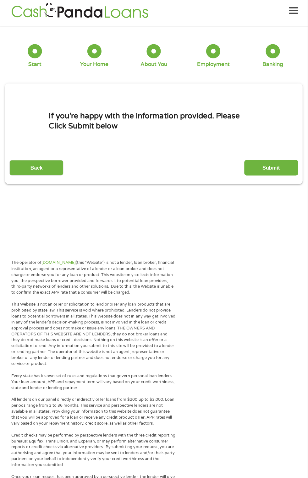
scroll to position [3, 0]
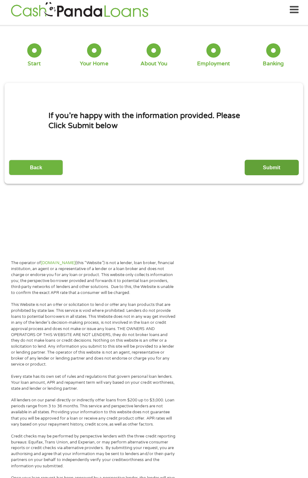
click at [272, 168] on input "Submit" at bounding box center [271, 167] width 54 height 15
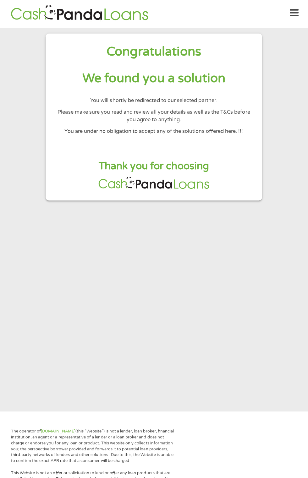
scroll to position [45, 0]
